Goal: Task Accomplishment & Management: Manage account settings

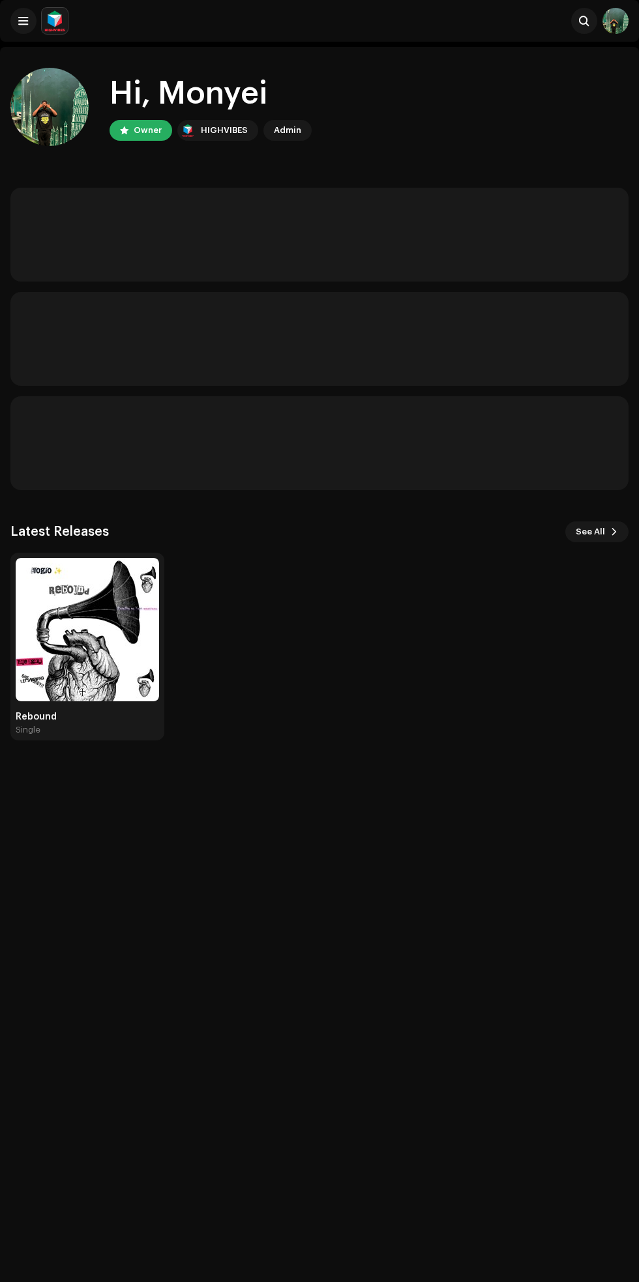
click at [108, 701] on div "Hi, [PERSON_NAME] Owner HIGHVIBES Admin Latest Releases See All Rebound Single" at bounding box center [319, 688] width 639 height 1282
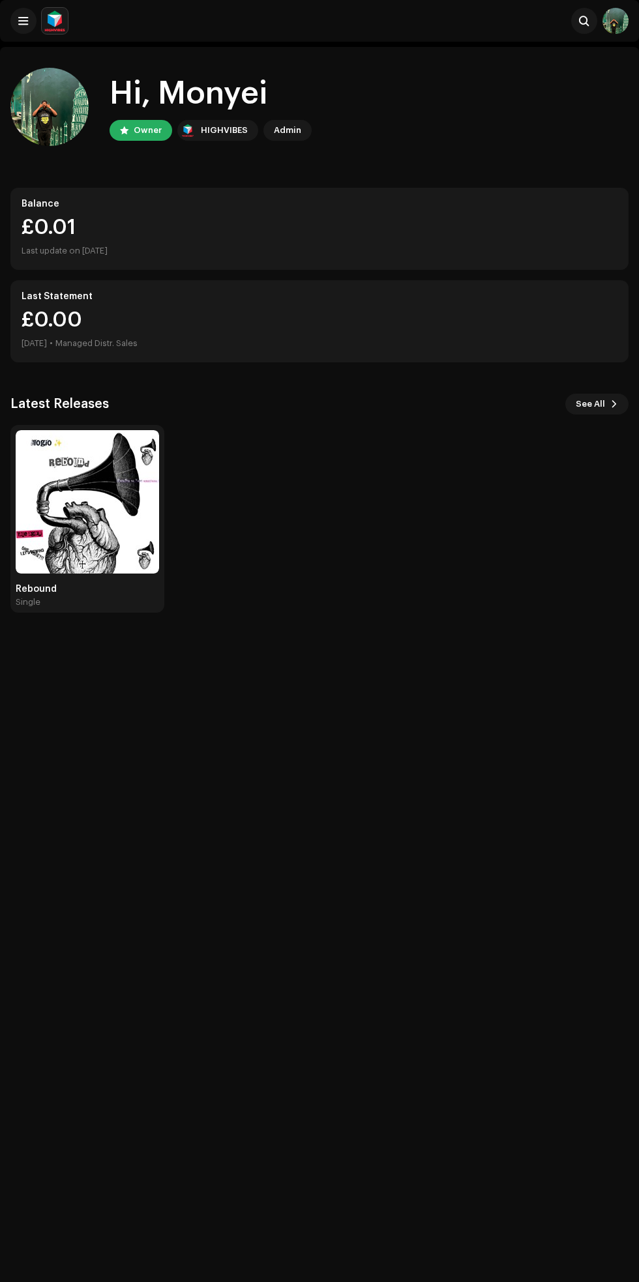
click at [106, 453] on img at bounding box center [87, 501] width 143 height 143
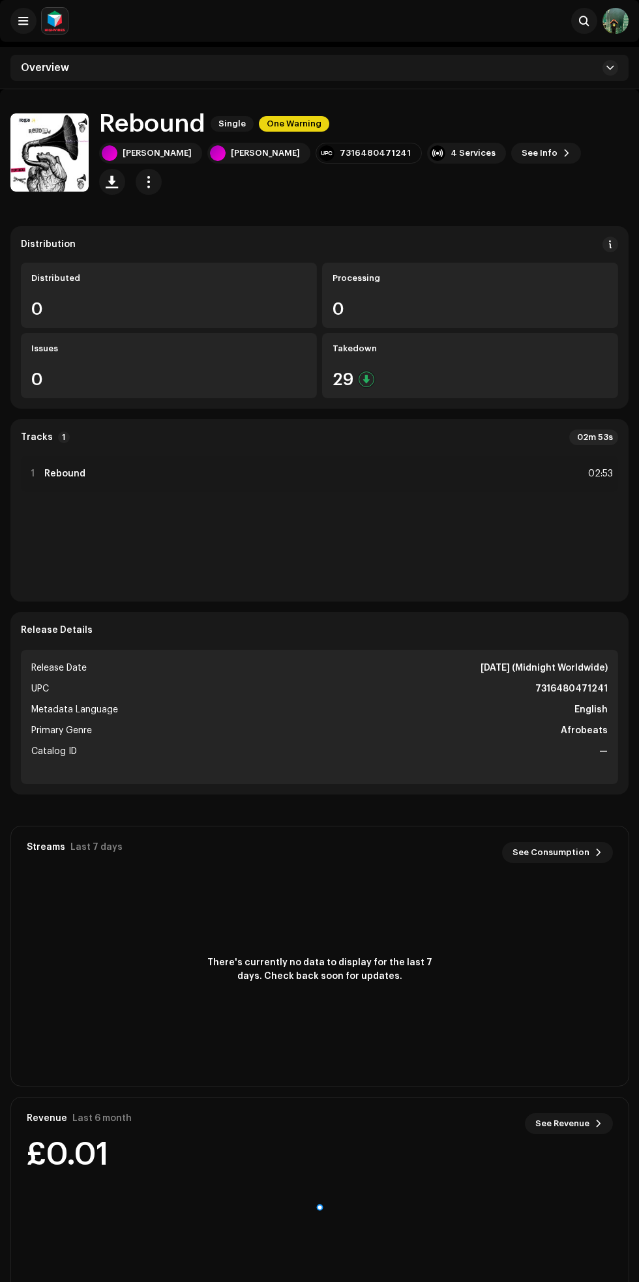
click at [484, 381] on div "29" at bounding box center [469, 379] width 275 height 17
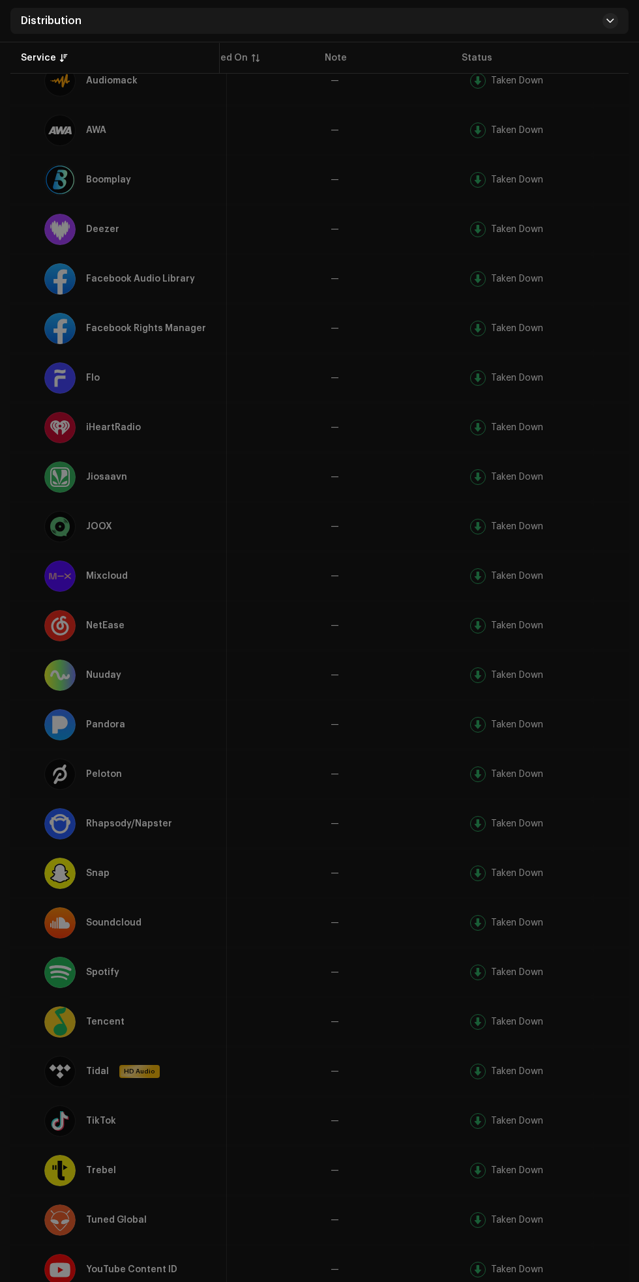
scroll to position [438, 0]
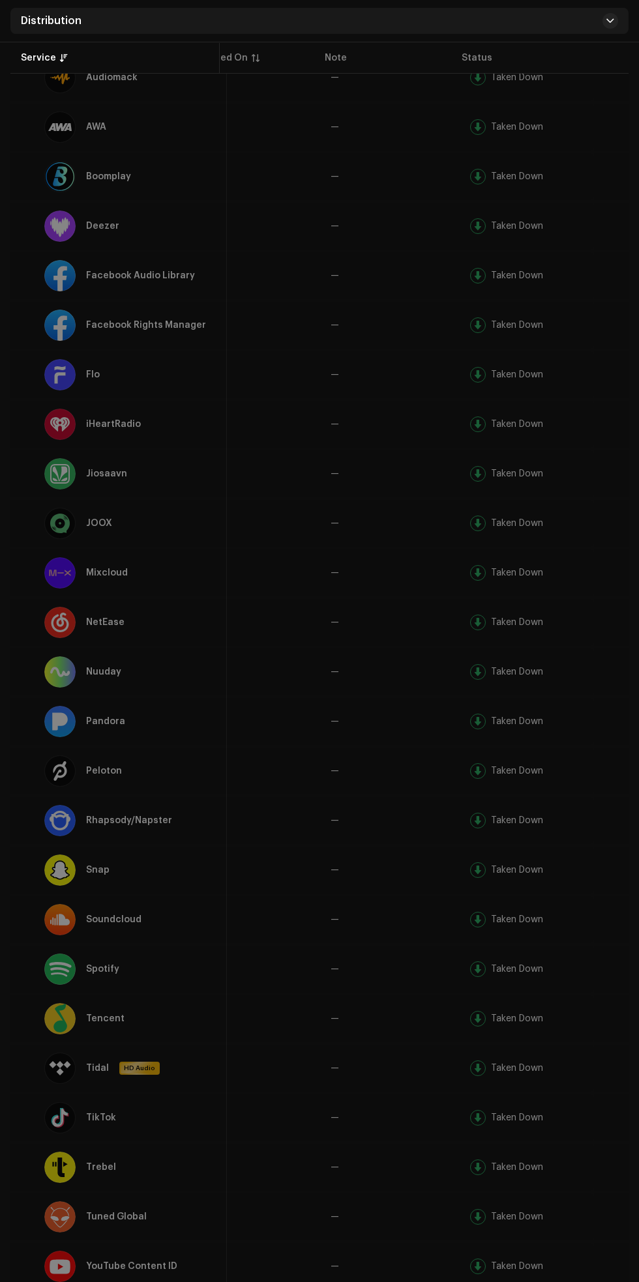
click at [497, 965] on div "Taken Down" at bounding box center [517, 969] width 52 height 9
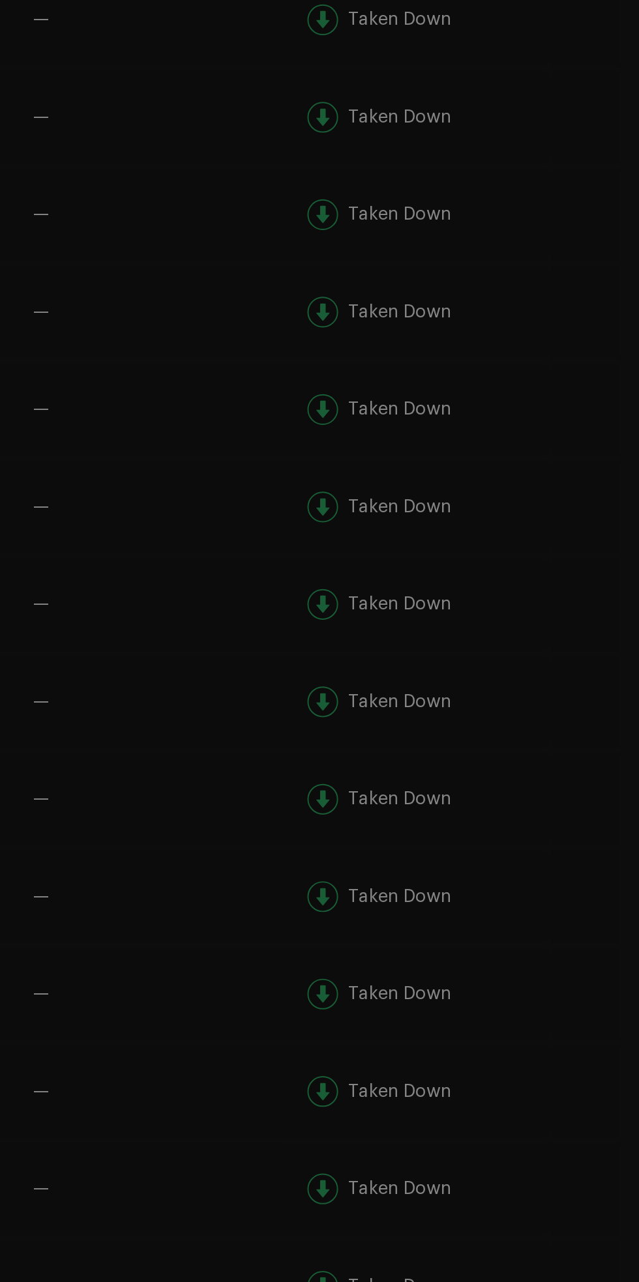
click at [448, 954] on td "—" at bounding box center [388, 969] width 137 height 47
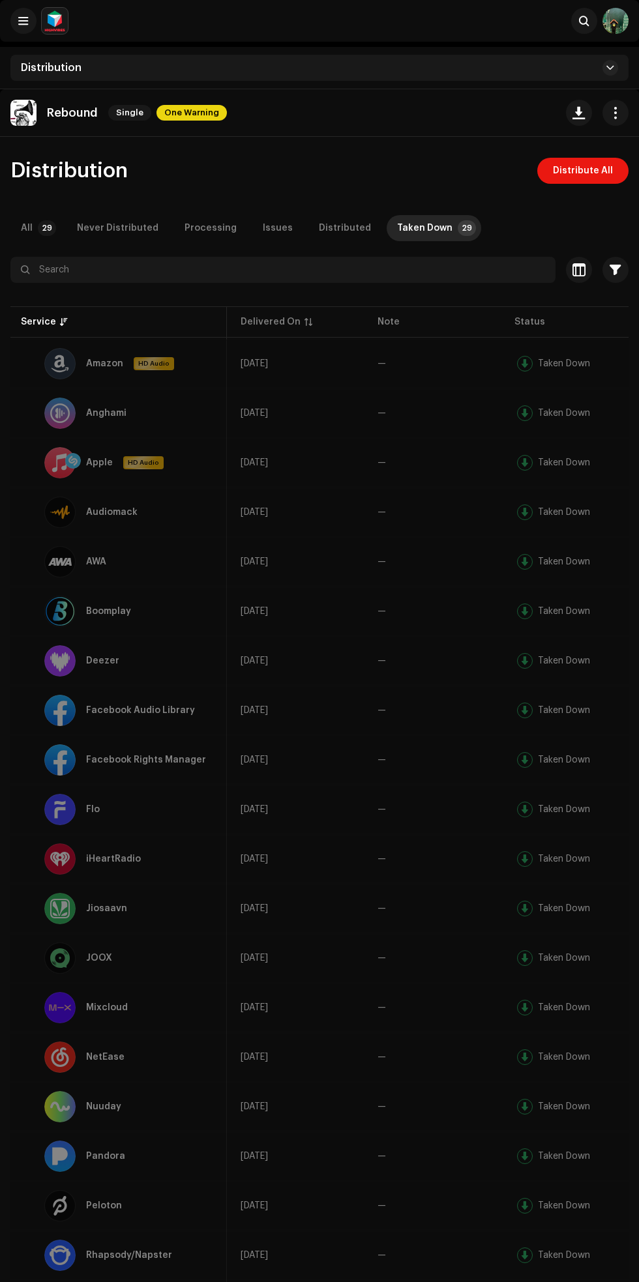
scroll to position [0, 123]
click at [431, 224] on div "Taken Down" at bounding box center [424, 228] width 55 height 26
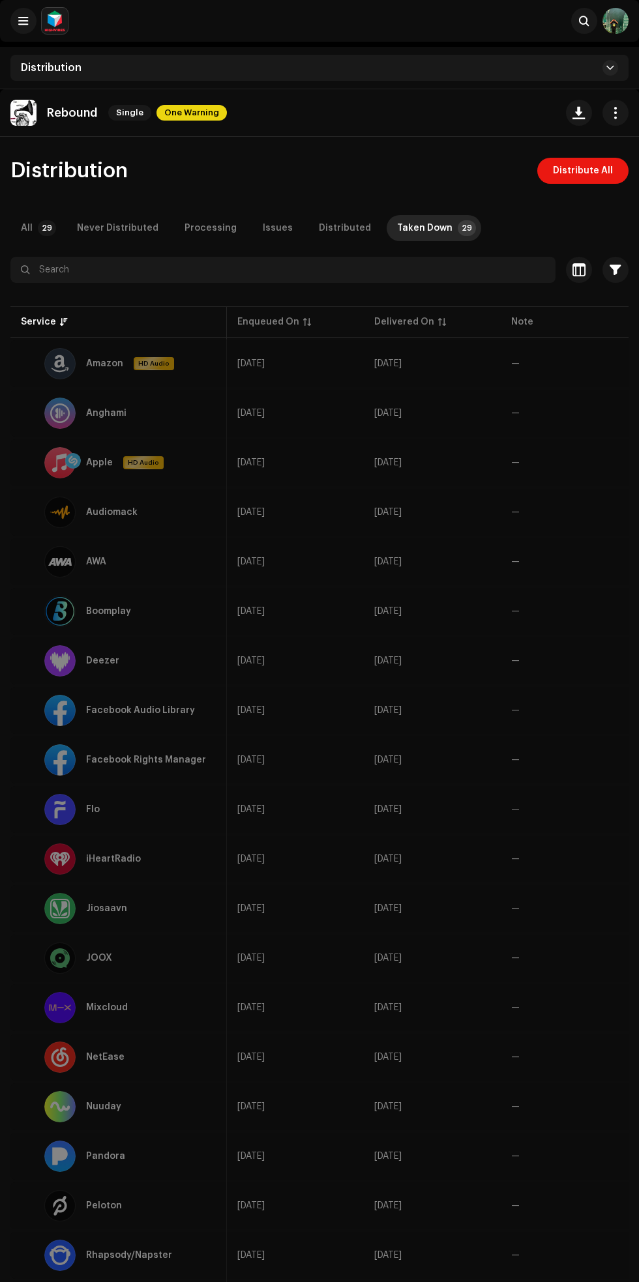
scroll to position [0, 181]
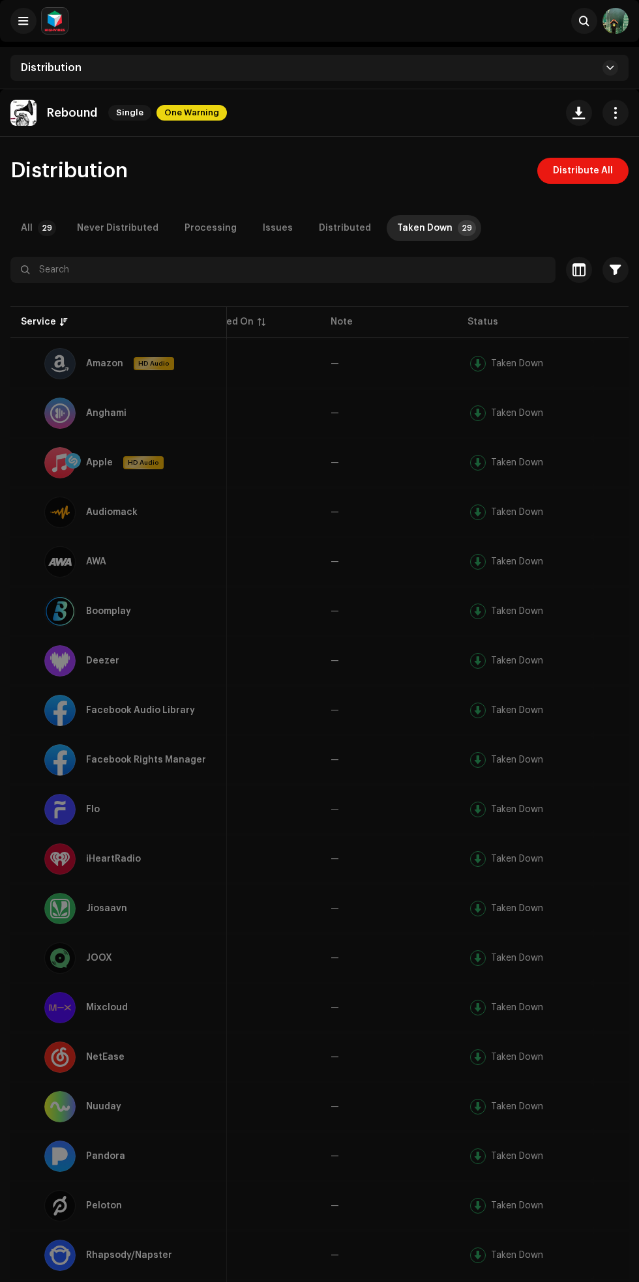
click at [565, 250] on div "Distribution Distribute All All 29 Never Distributed Processing Issues Distribu…" at bounding box center [319, 985] width 639 height 1655
click at [267, 220] on div "Issues" at bounding box center [278, 228] width 30 height 26
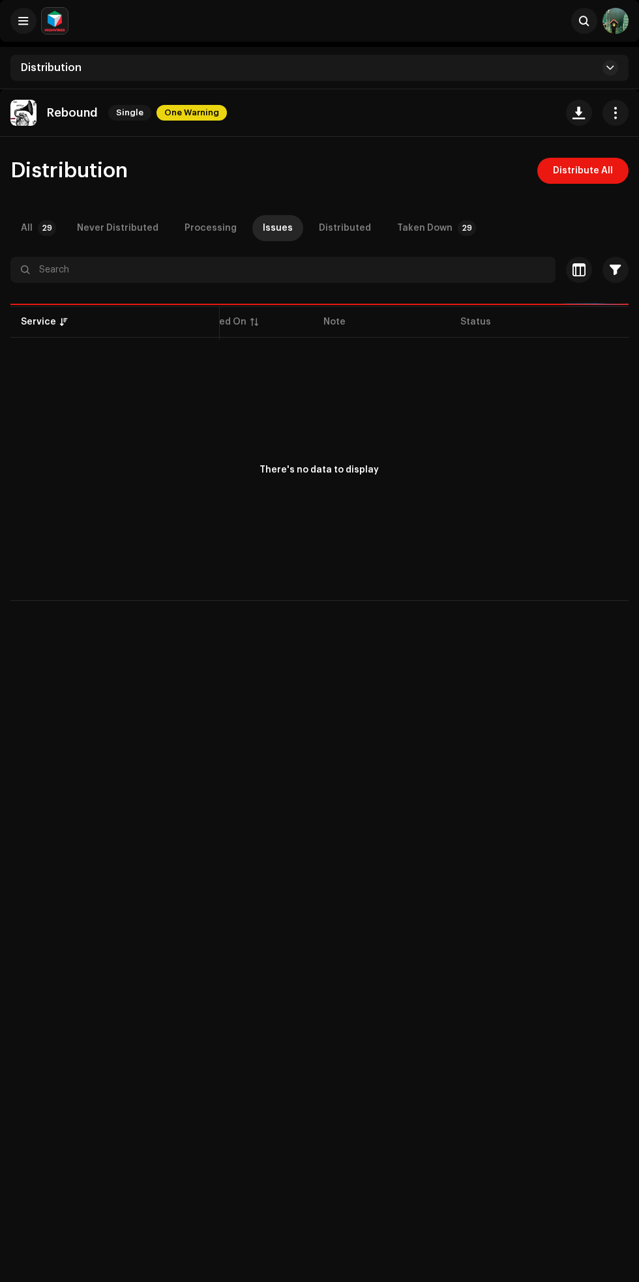
scroll to position [0, 180]
click at [123, 227] on div "Never Distributed" at bounding box center [117, 228] width 81 height 26
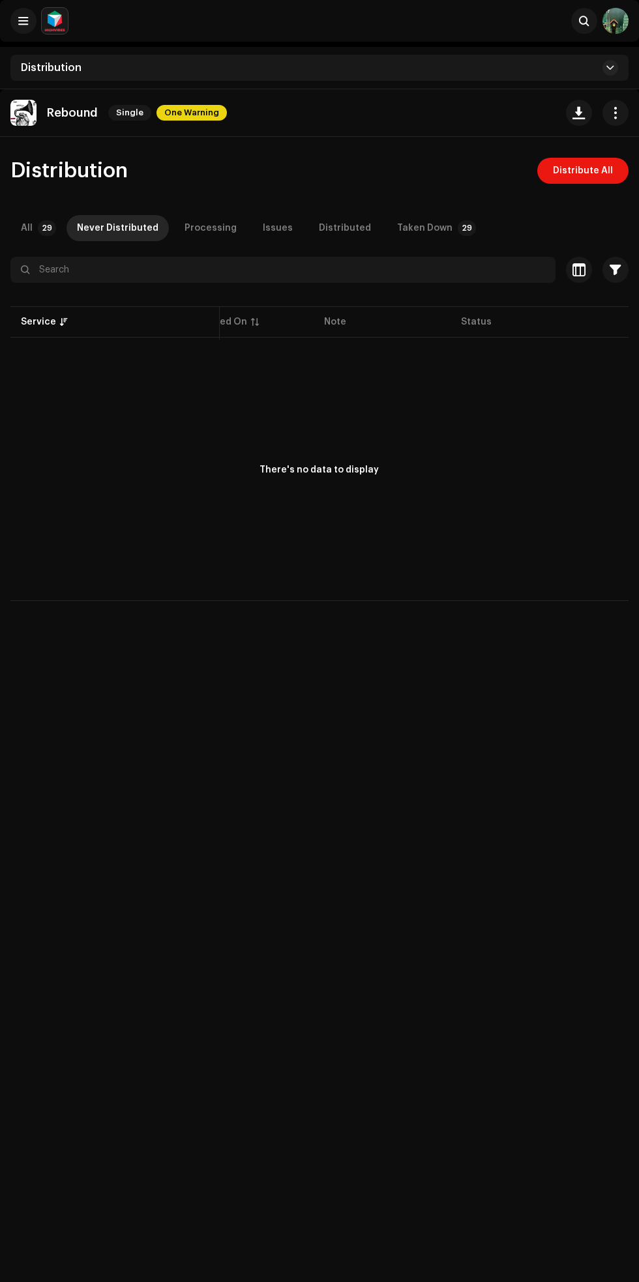
click at [80, 224] on div "Never Distributed" at bounding box center [117, 228] width 81 height 26
click at [26, 216] on div "All" at bounding box center [27, 228] width 12 height 26
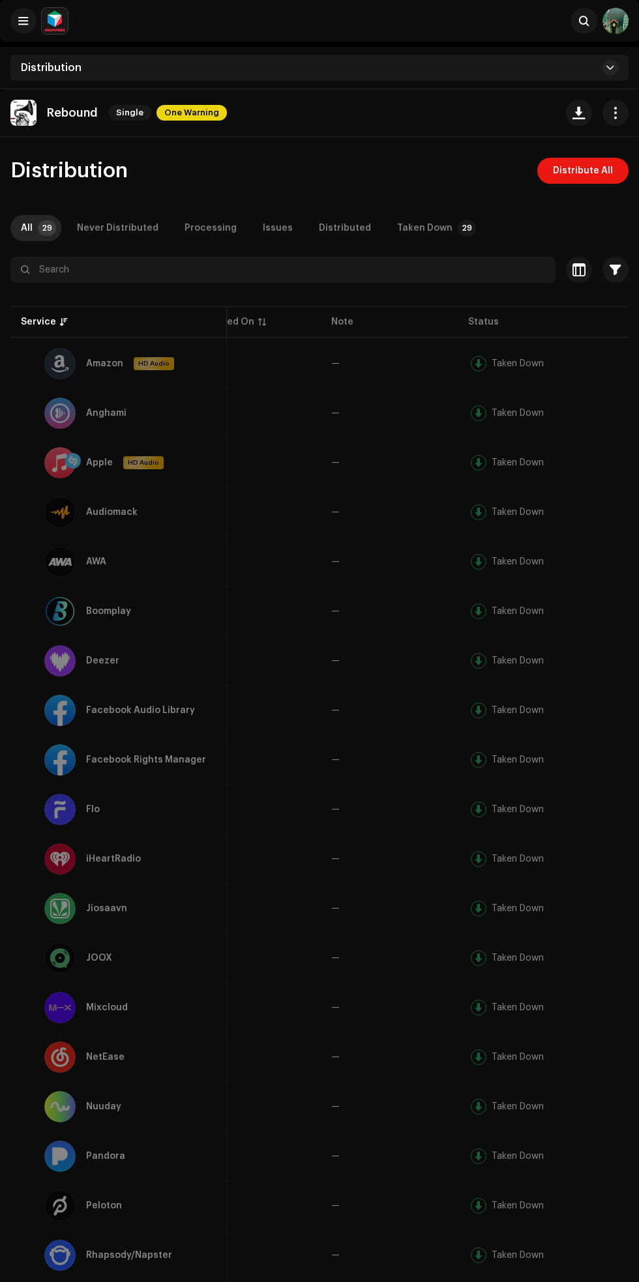
scroll to position [0, 181]
click at [514, 363] on div "Taken Down" at bounding box center [517, 363] width 52 height 9
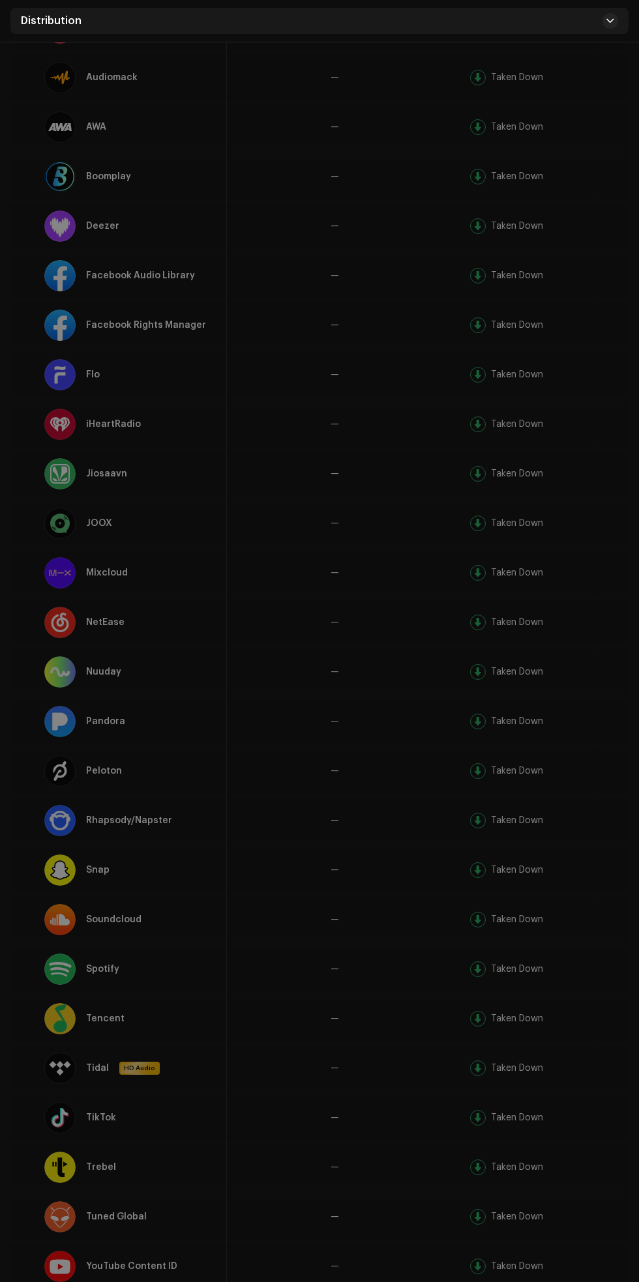
scroll to position [0, 0]
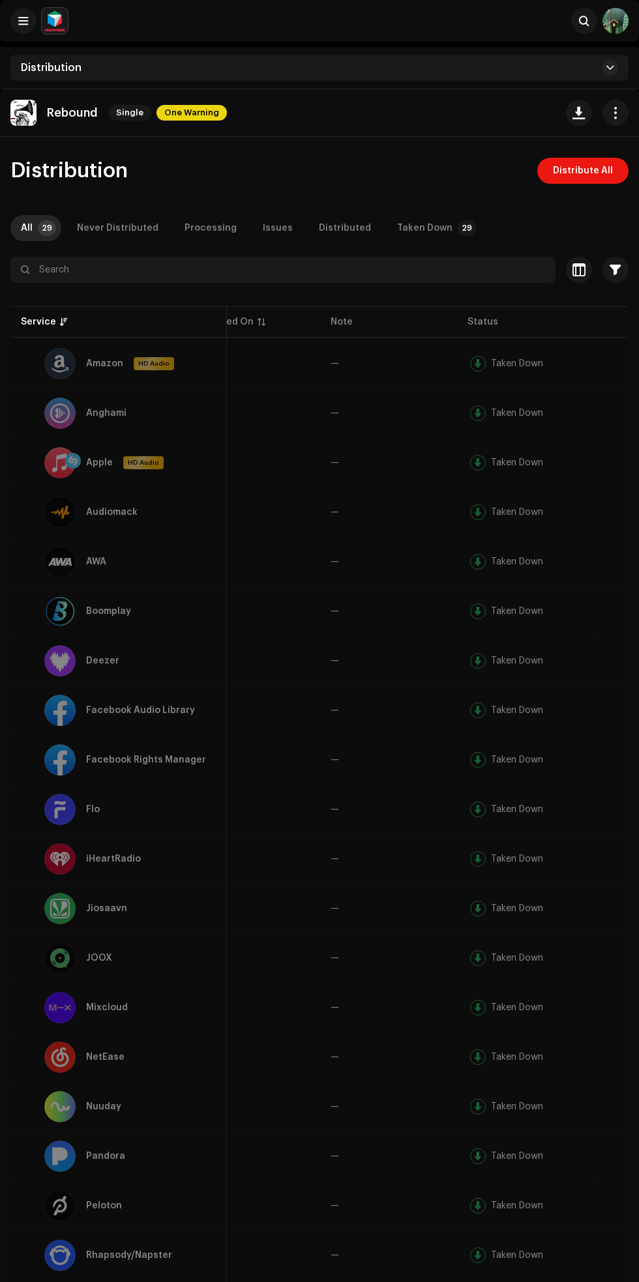
click at [615, 489] on td at bounding box center [615, 512] width 42 height 47
click at [431, 223] on div "Taken Down" at bounding box center [424, 228] width 55 height 26
click at [573, 169] on span "Distribute All" at bounding box center [583, 171] width 60 height 26
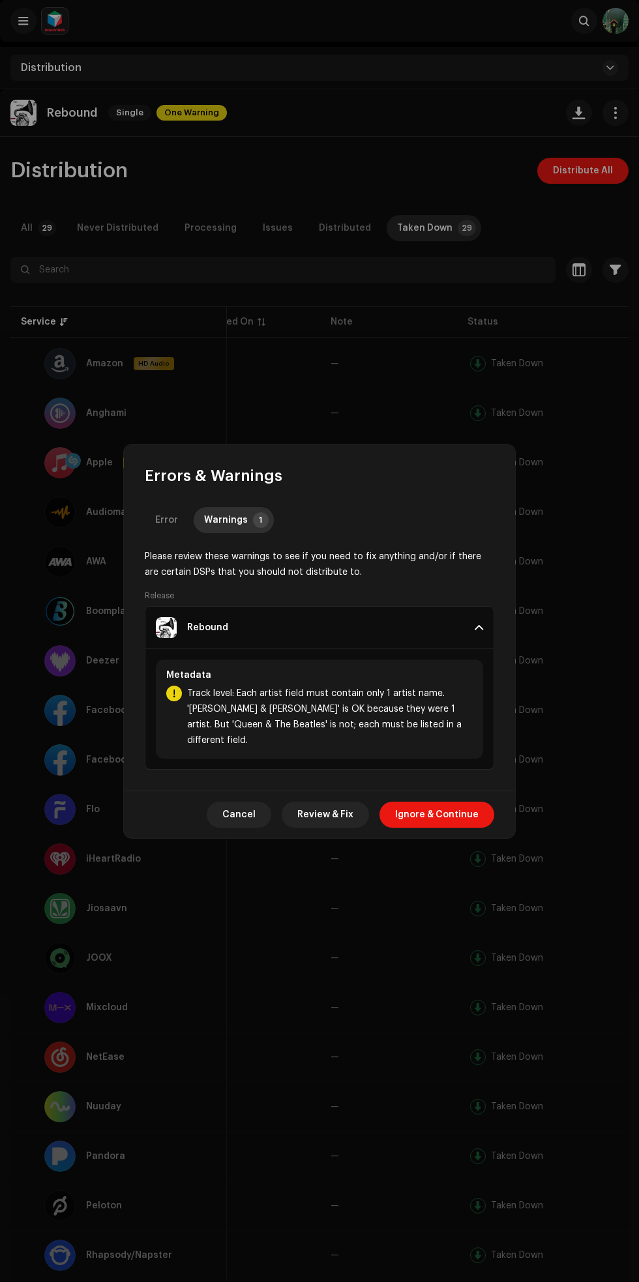
click at [451, 809] on span "Ignore & Continue" at bounding box center [436, 815] width 83 height 26
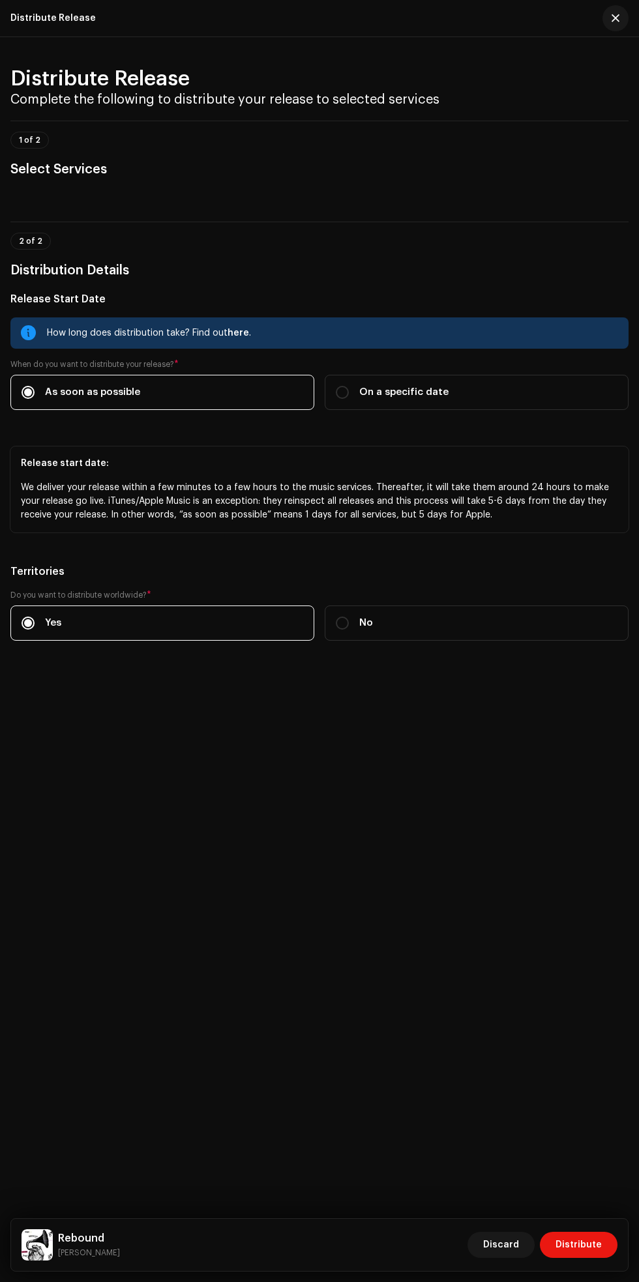
click at [385, 400] on span "On a specific date" at bounding box center [403, 392] width 89 height 14
click at [349, 399] on input "On a specific date" at bounding box center [342, 392] width 13 height 13
radio input "true"
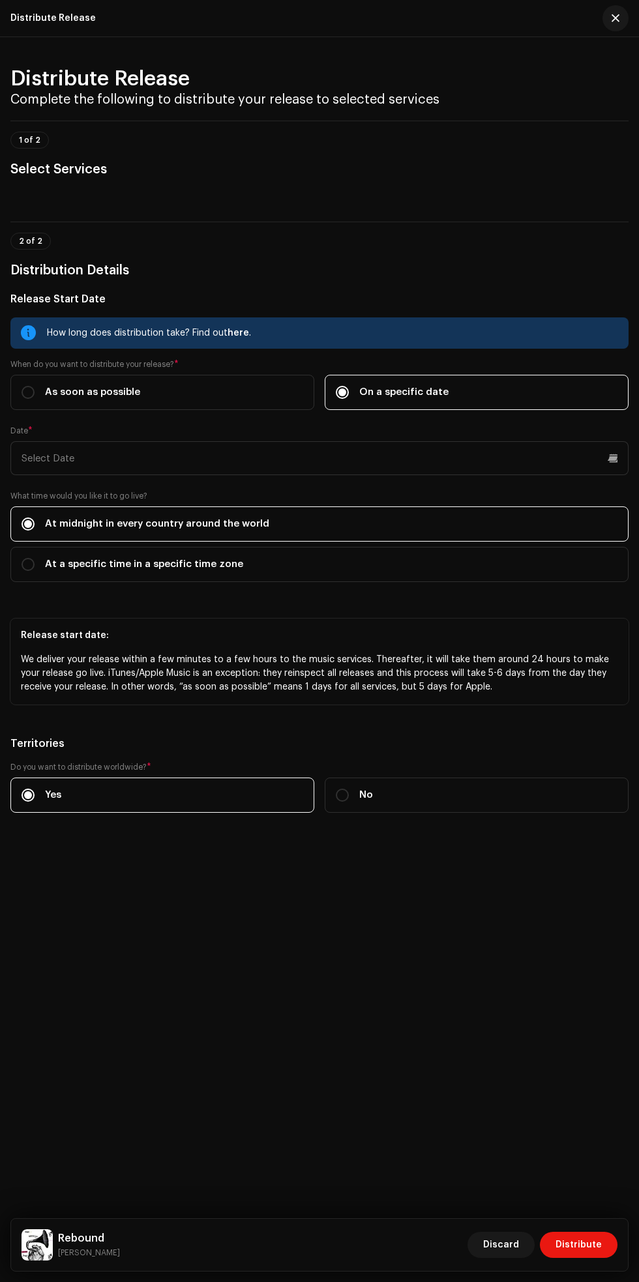
click at [342, 399] on input "On a specific date" at bounding box center [342, 392] width 13 height 13
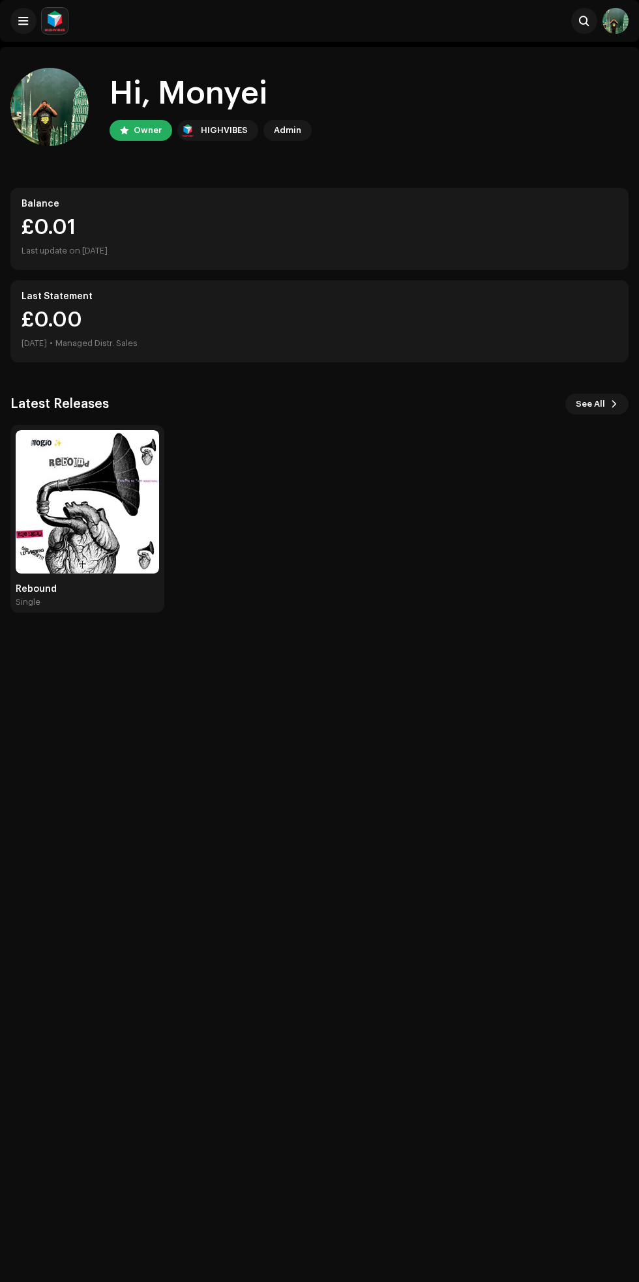
scroll to position [46, 0]
